Goal: Task Accomplishment & Management: Complete application form

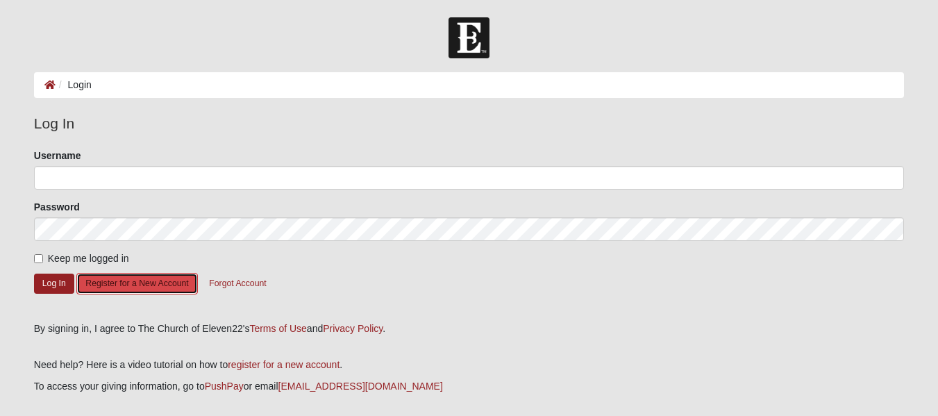
click at [148, 280] on button "Register for a New Account" at bounding box center [136, 284] width 121 height 22
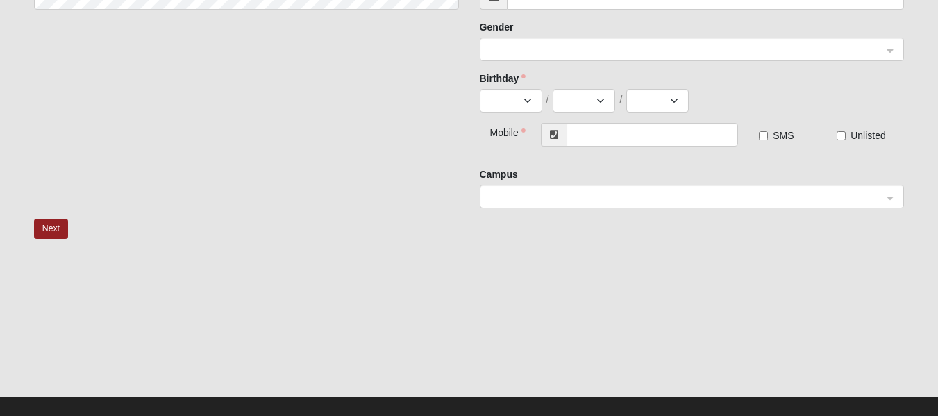
scroll to position [299, 0]
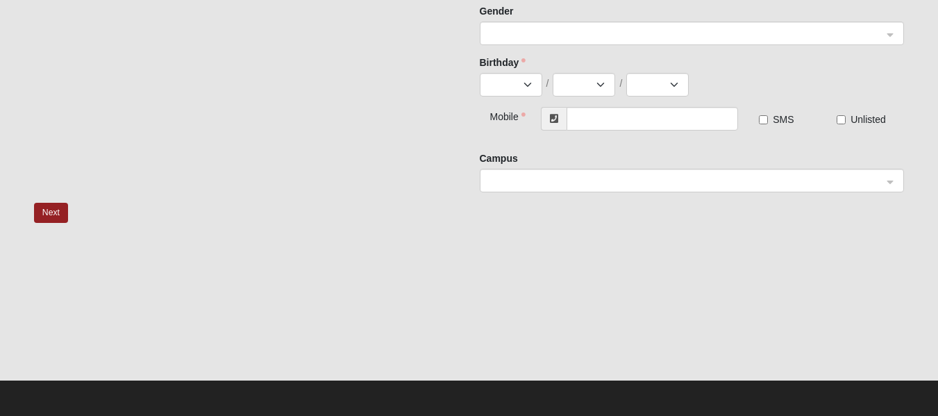
click at [551, 183] on span at bounding box center [686, 181] width 394 height 15
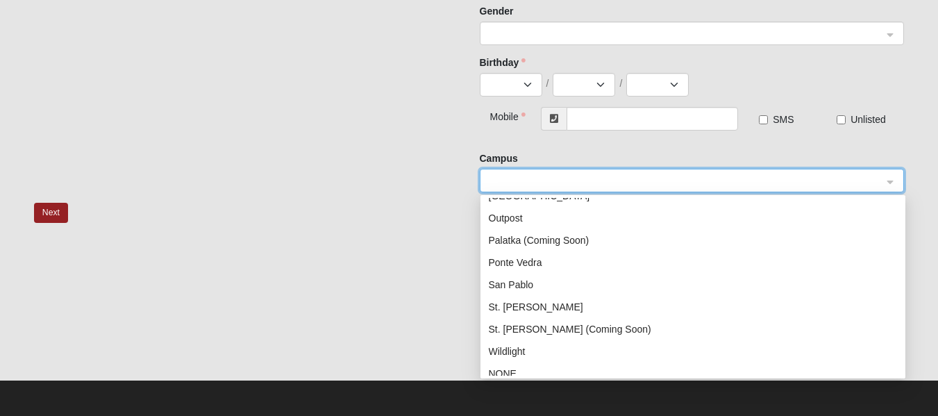
scroll to position [178, 0]
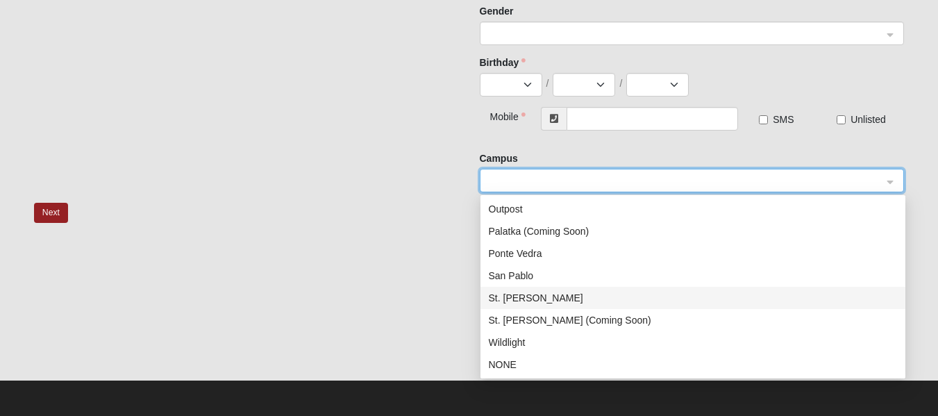
click at [558, 294] on div "St. Johns" at bounding box center [693, 297] width 408 height 15
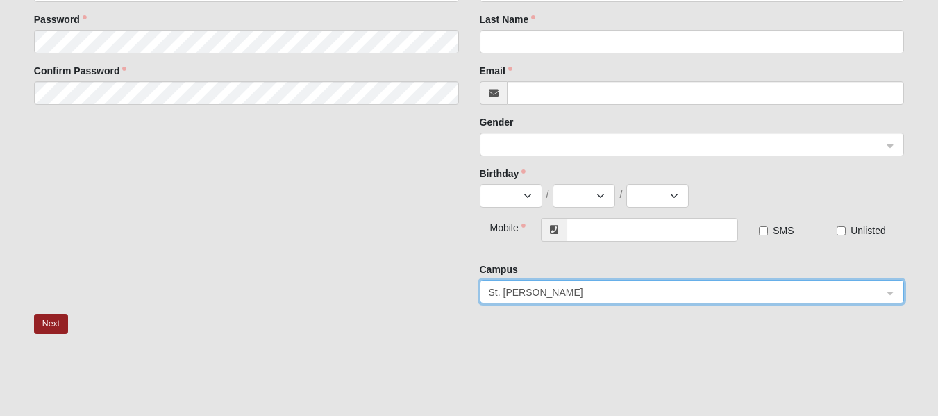
scroll to position [0, 0]
